Goal: Task Accomplishment & Management: Complete application form

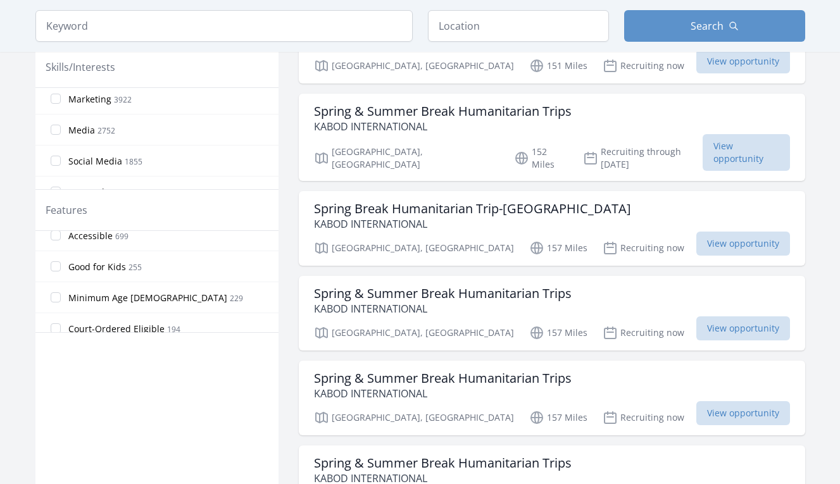
scroll to position [195, 0]
click at [57, 300] on input "Minimum Age 18 229" at bounding box center [56, 299] width 10 height 10
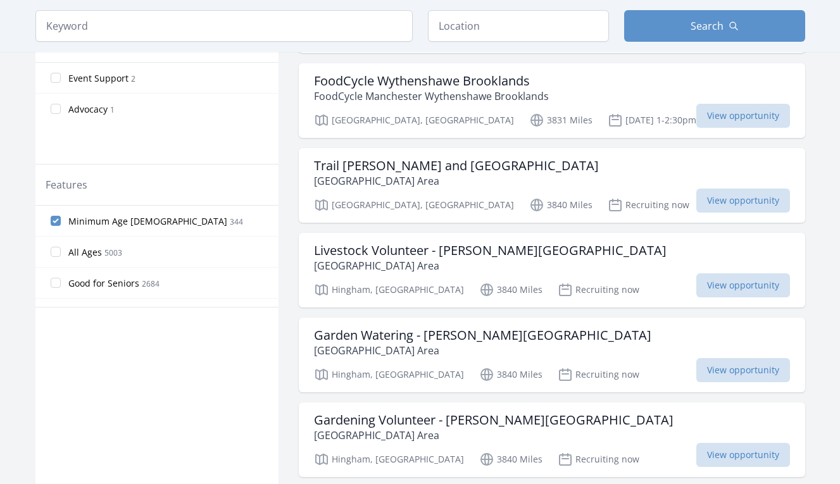
scroll to position [0, 0]
click at [57, 221] on input "Minimum Age 18 344" at bounding box center [56, 221] width 10 height 10
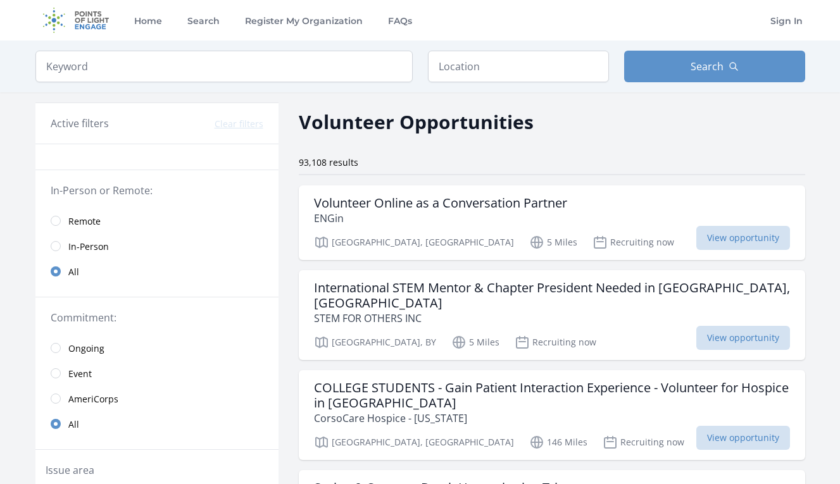
click at [57, 221] on input "radio" at bounding box center [56, 221] width 10 height 10
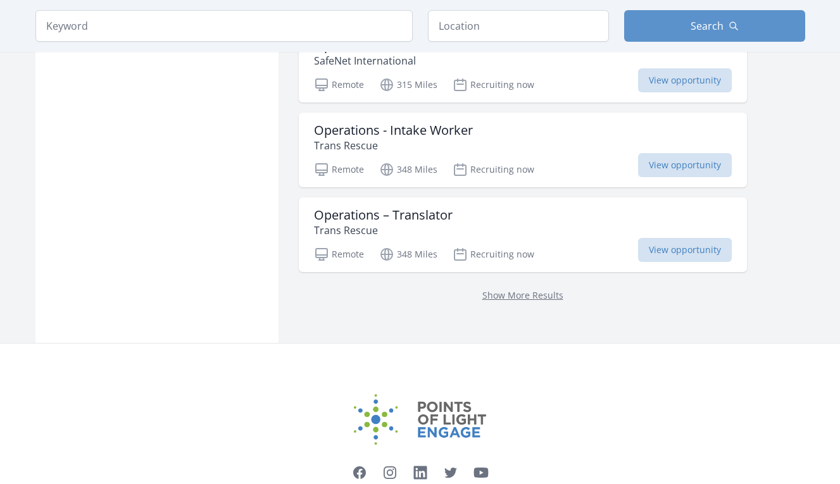
scroll to position [1625, 0]
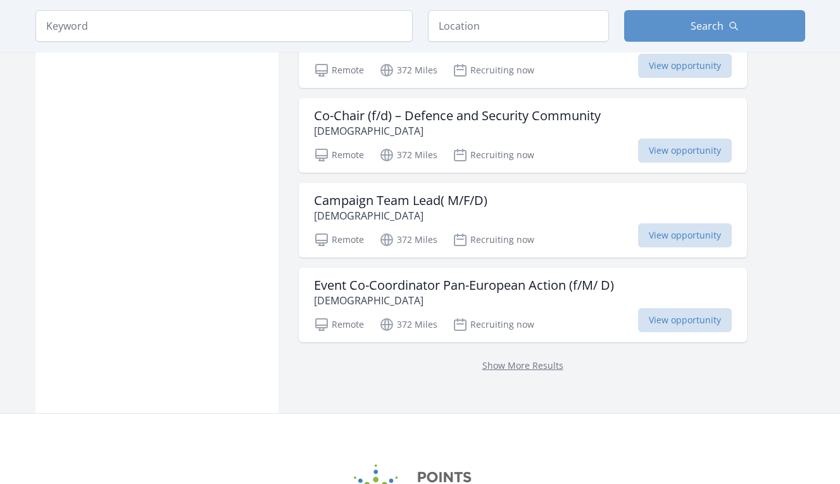
scroll to position [3237, 0]
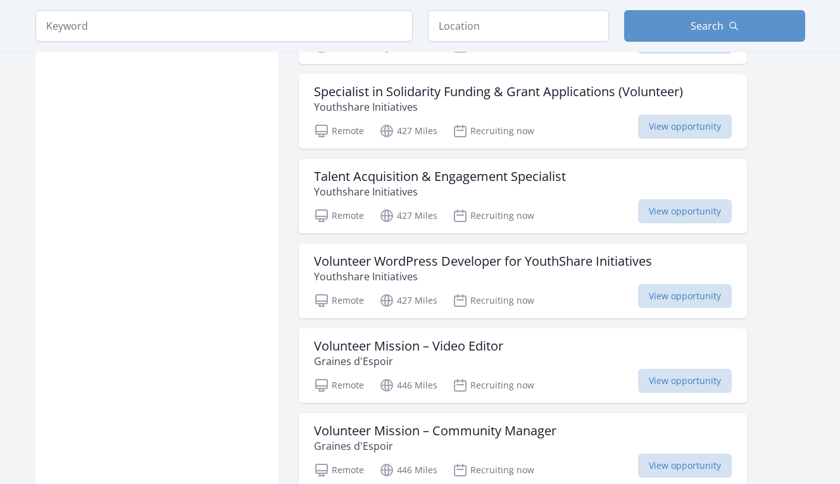
scroll to position [4612, 0]
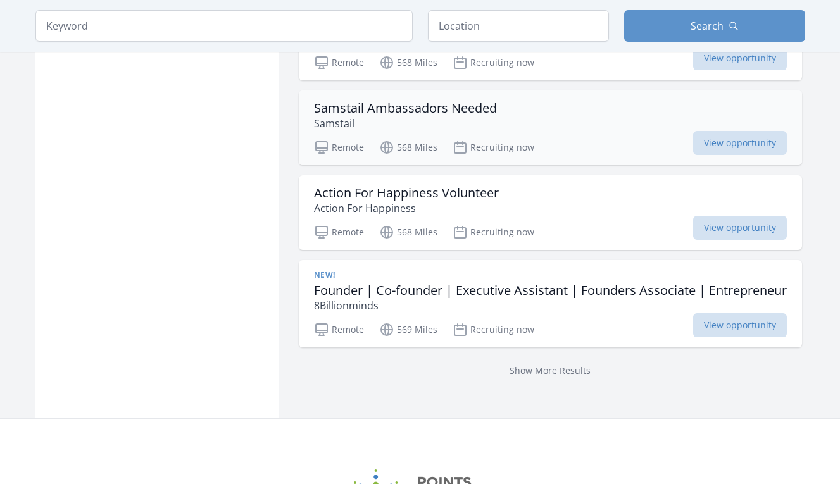
scroll to position [6702, 0]
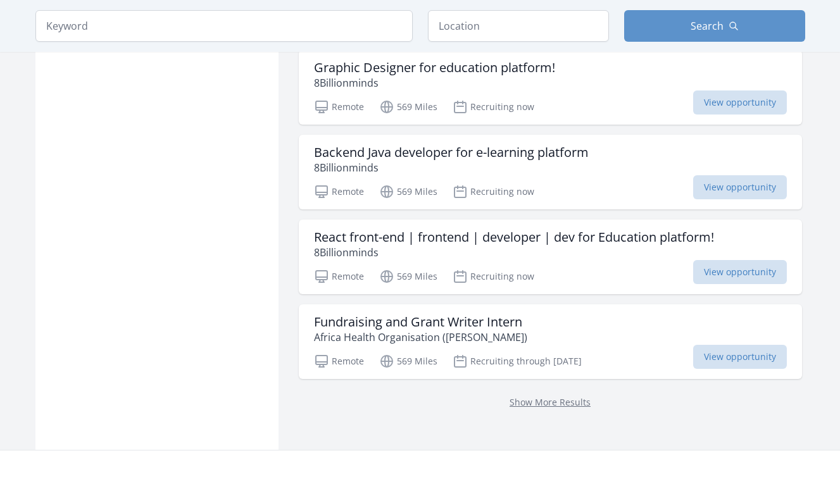
scroll to position [8573, 0]
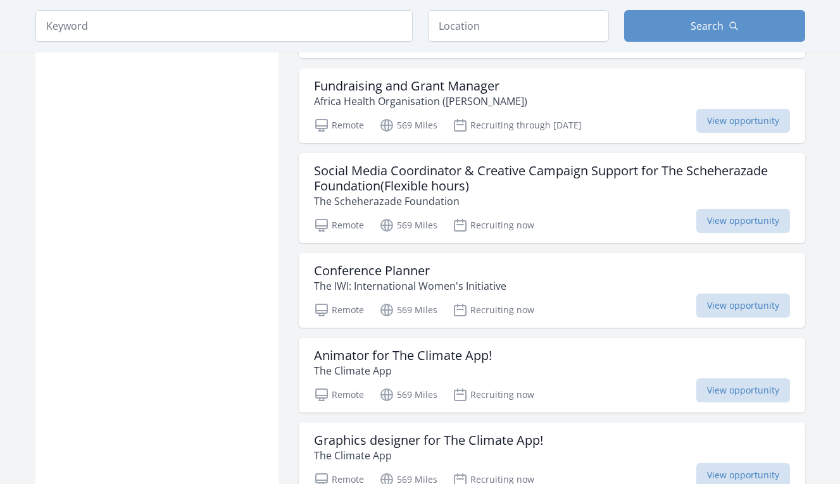
scroll to position [9117, 0]
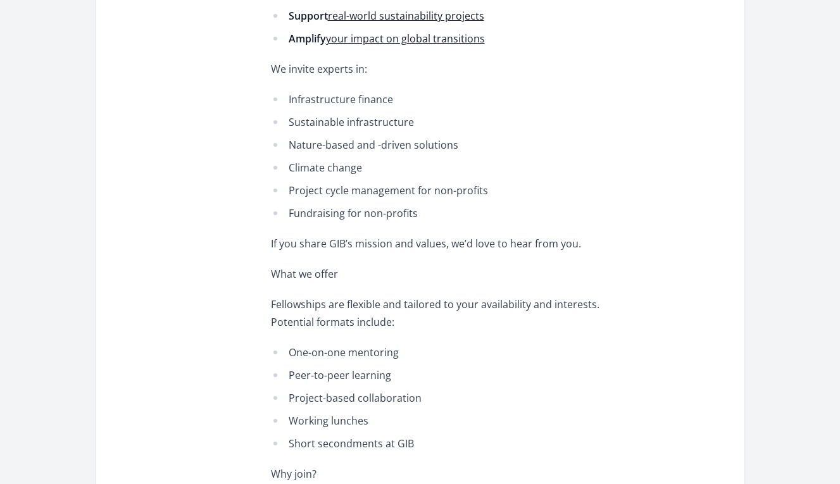
scroll to position [638, 0]
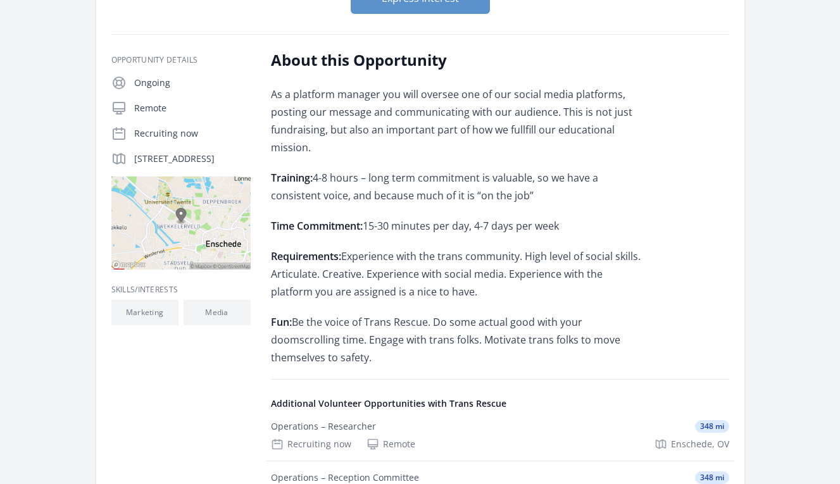
scroll to position [183, 0]
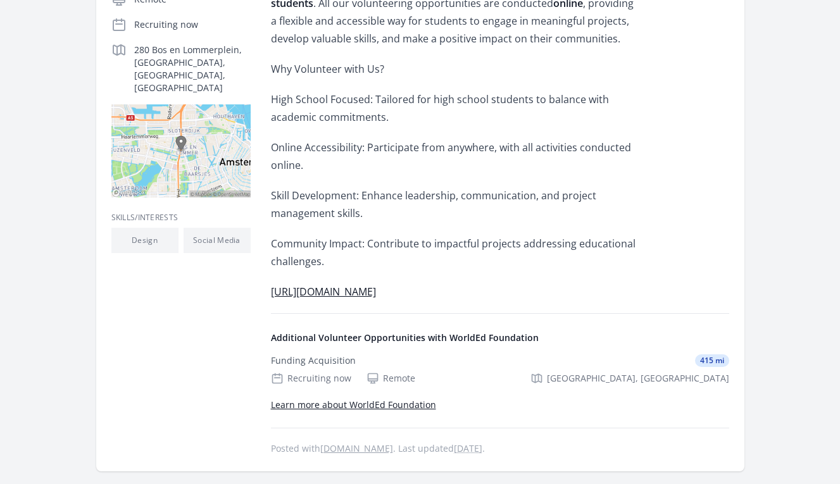
scroll to position [118, 0]
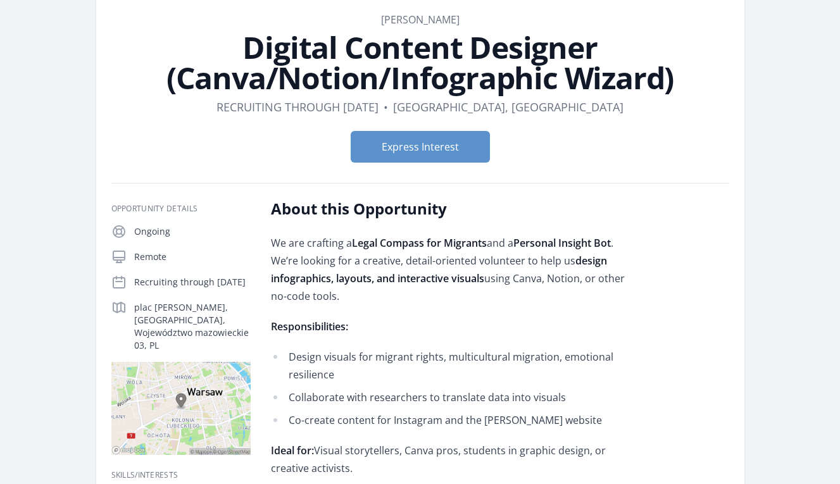
scroll to position [22, 0]
